Goal: Information Seeking & Learning: Learn about a topic

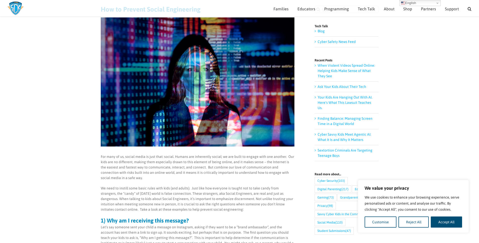
scroll to position [49, 0]
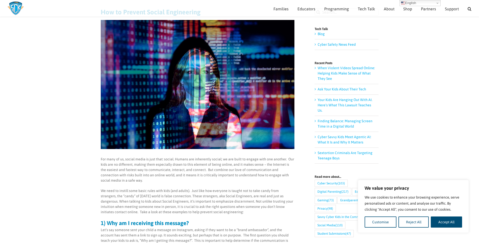
scroll to position [47, 0]
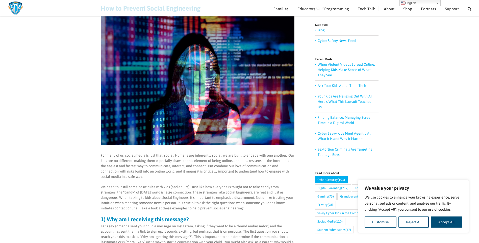
click at [321, 176] on link "Cyber Security (103)" at bounding box center [330, 179] width 33 height 7
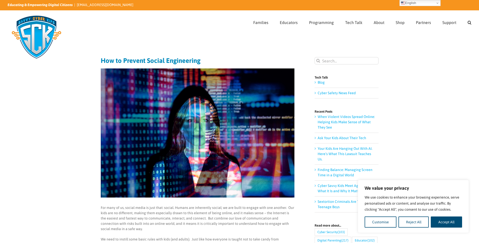
scroll to position [0, 0]
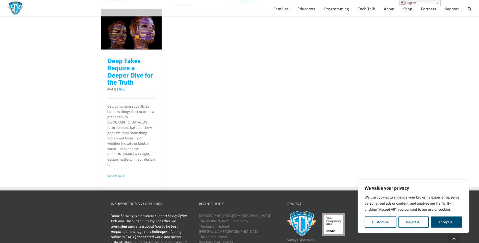
scroll to position [553, 0]
